Goal: Use online tool/utility: Utilize a website feature to perform a specific function

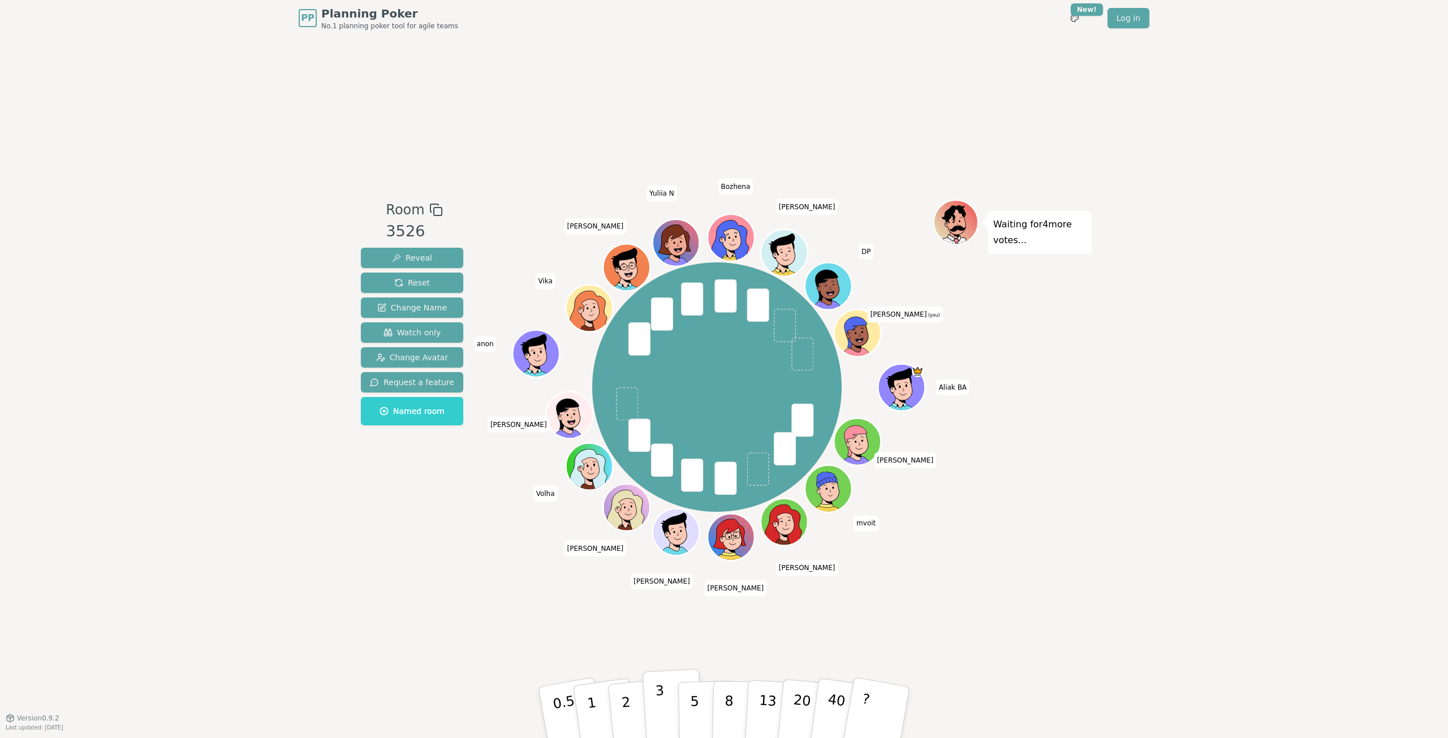
click at [648, 700] on button "3" at bounding box center [674, 713] width 62 height 88
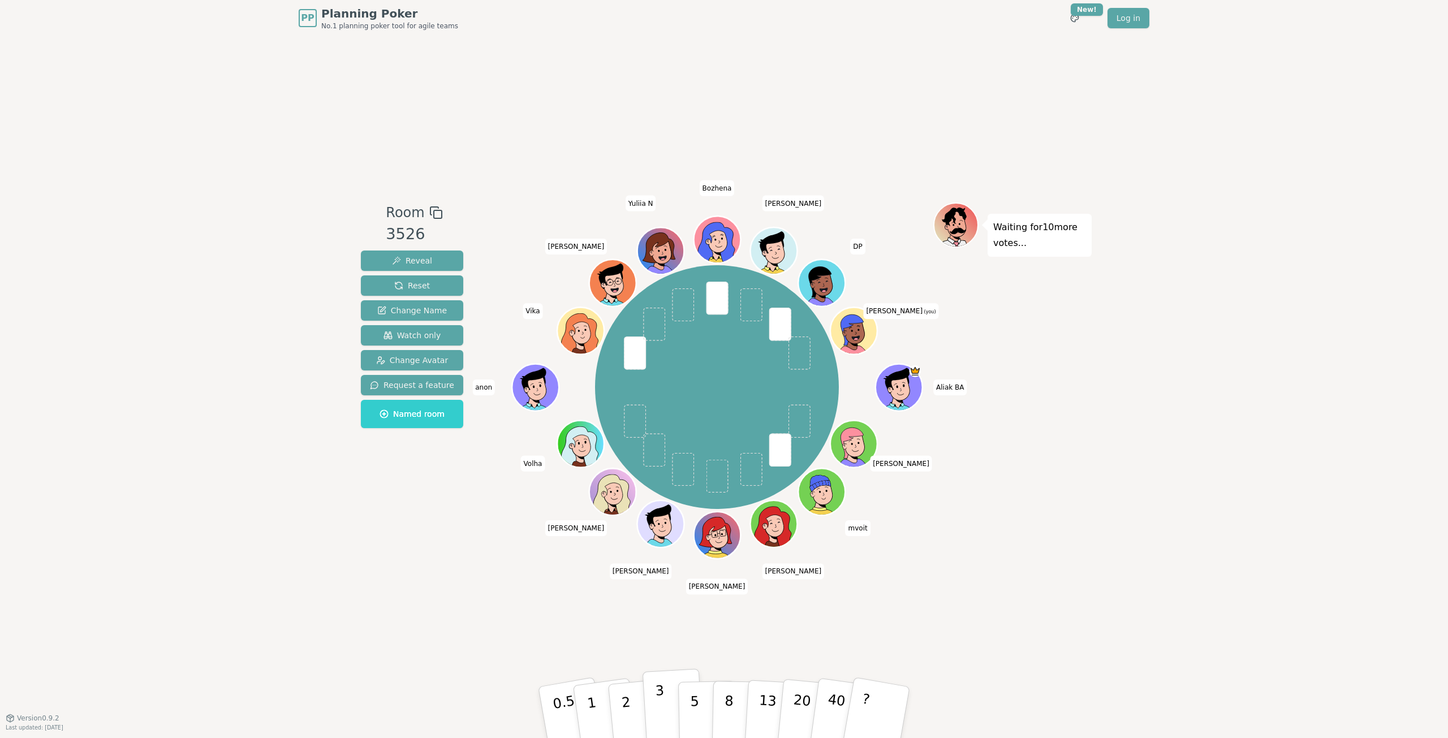
click at [666, 701] on button "3" at bounding box center [674, 713] width 62 height 88
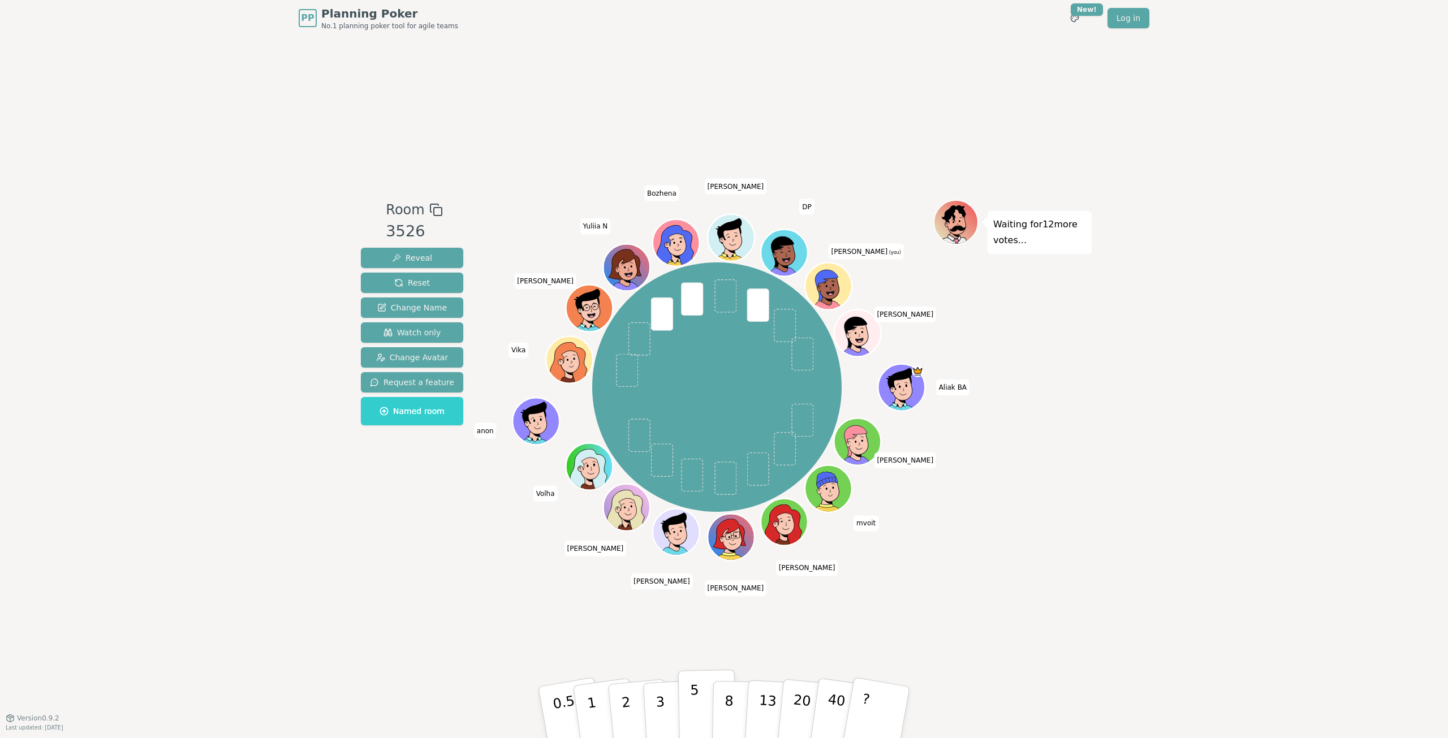
click at [689, 715] on button "5" at bounding box center [707, 713] width 58 height 86
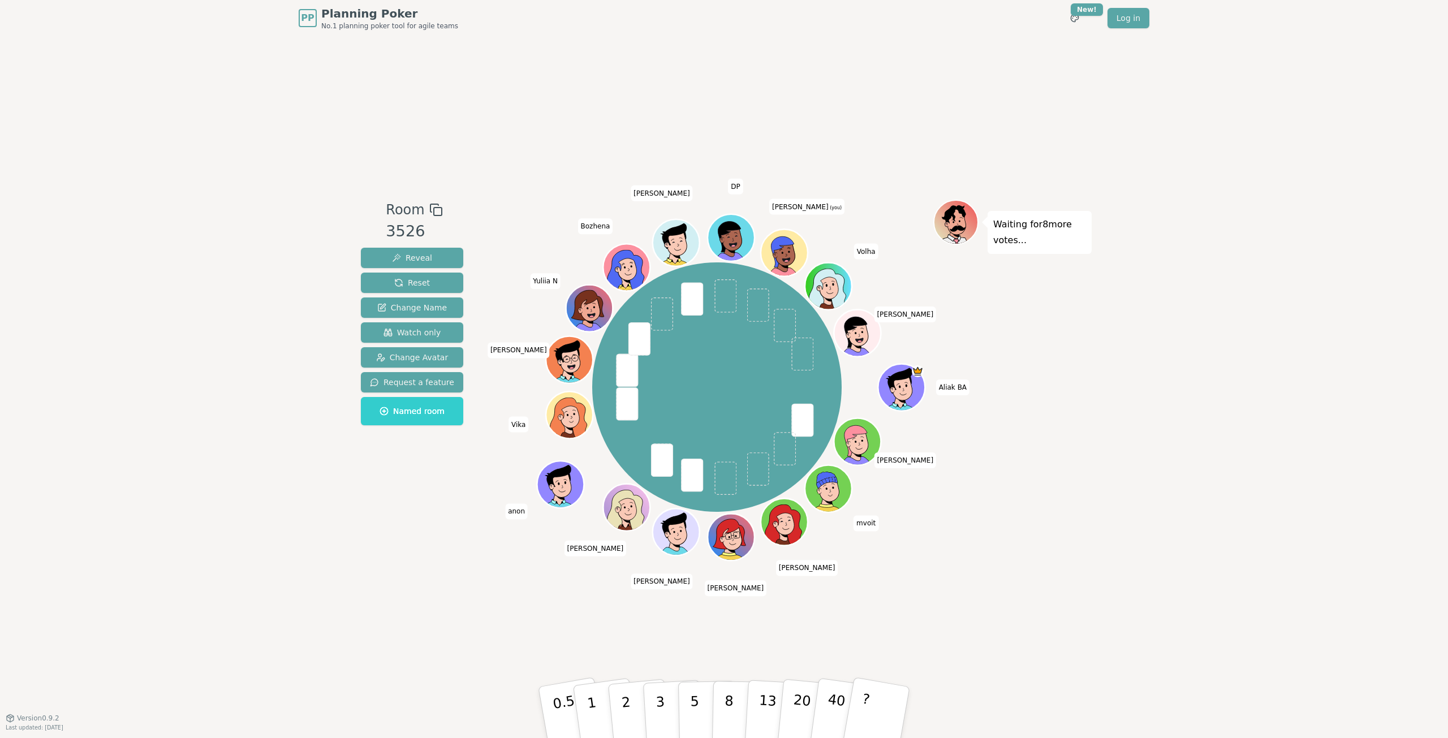
click at [678, 681] on button "5" at bounding box center [707, 724] width 58 height 86
click at [652, 700] on button "3" at bounding box center [674, 713] width 62 height 88
click at [662, 701] on p "3" at bounding box center [661, 714] width 12 height 62
click at [661, 713] on p "3" at bounding box center [661, 714] width 12 height 62
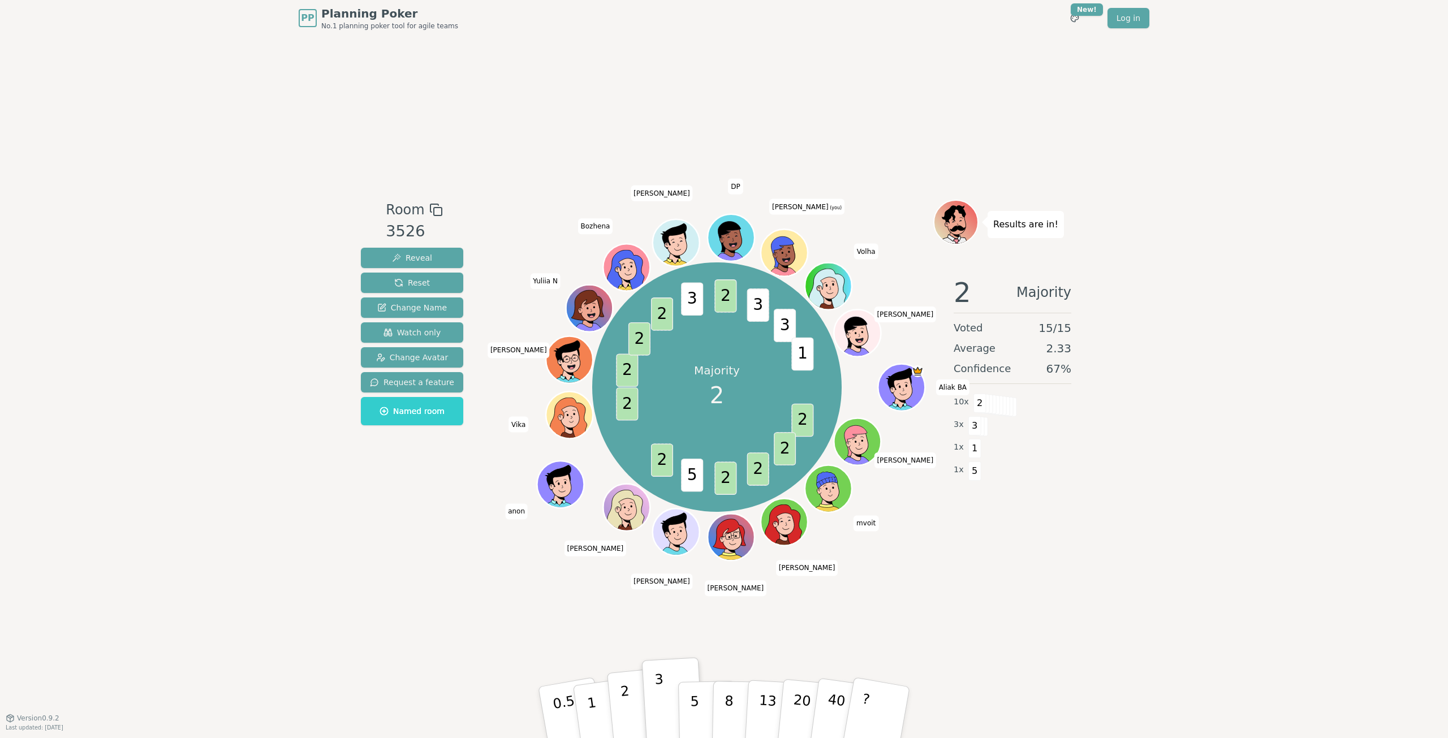
click at [627, 710] on p "2" at bounding box center [627, 714] width 15 height 62
